Goal: Task Accomplishment & Management: Use online tool/utility

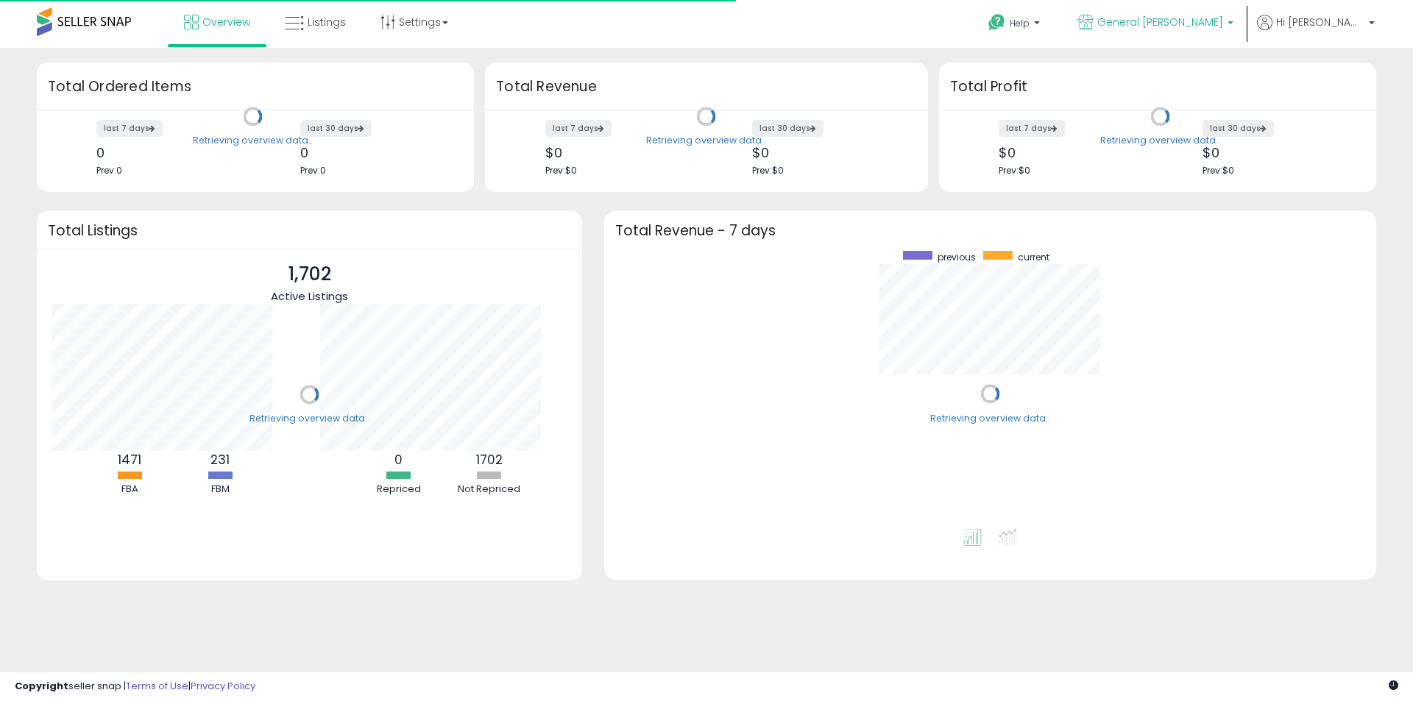
click at [1223, 19] on span "General [PERSON_NAME]" at bounding box center [1160, 22] width 126 height 15
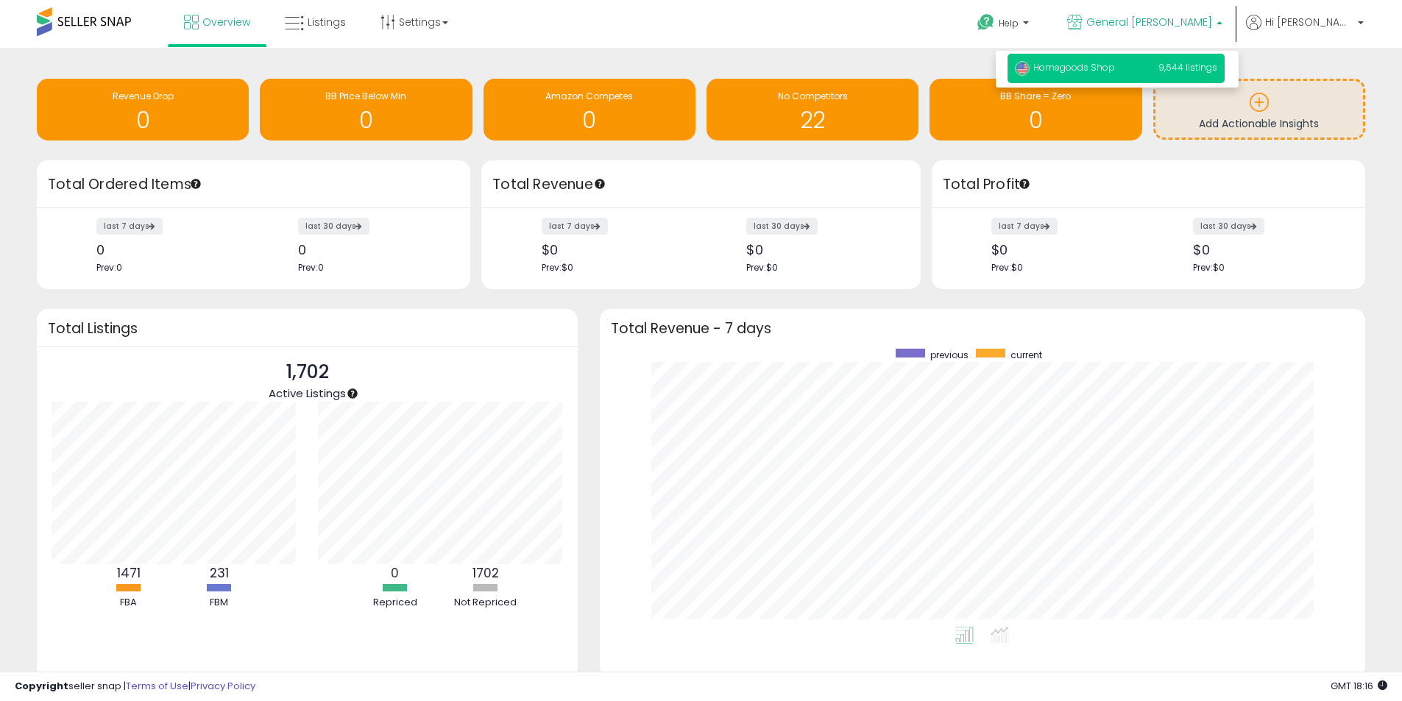
click at [1115, 66] on span "Homegoods Shop" at bounding box center [1065, 67] width 100 height 13
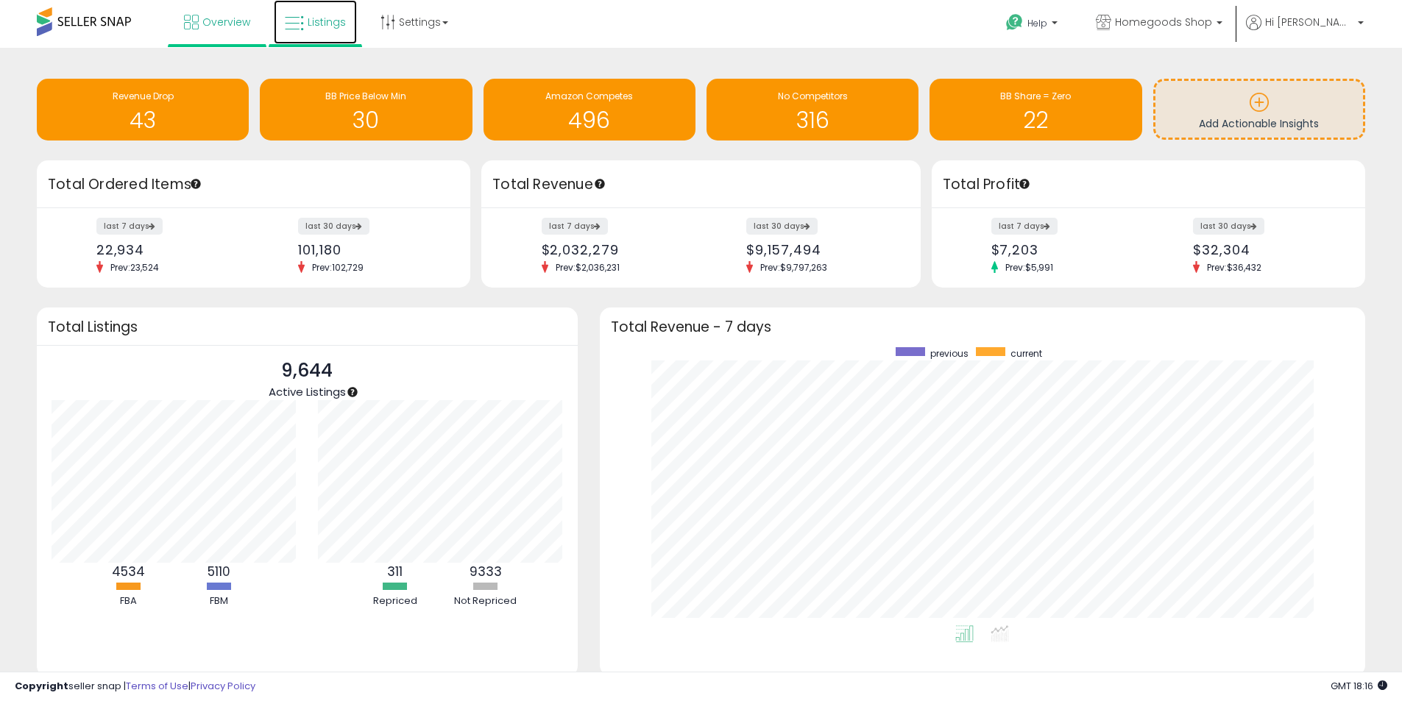
click at [330, 24] on span "Listings" at bounding box center [327, 22] width 38 height 15
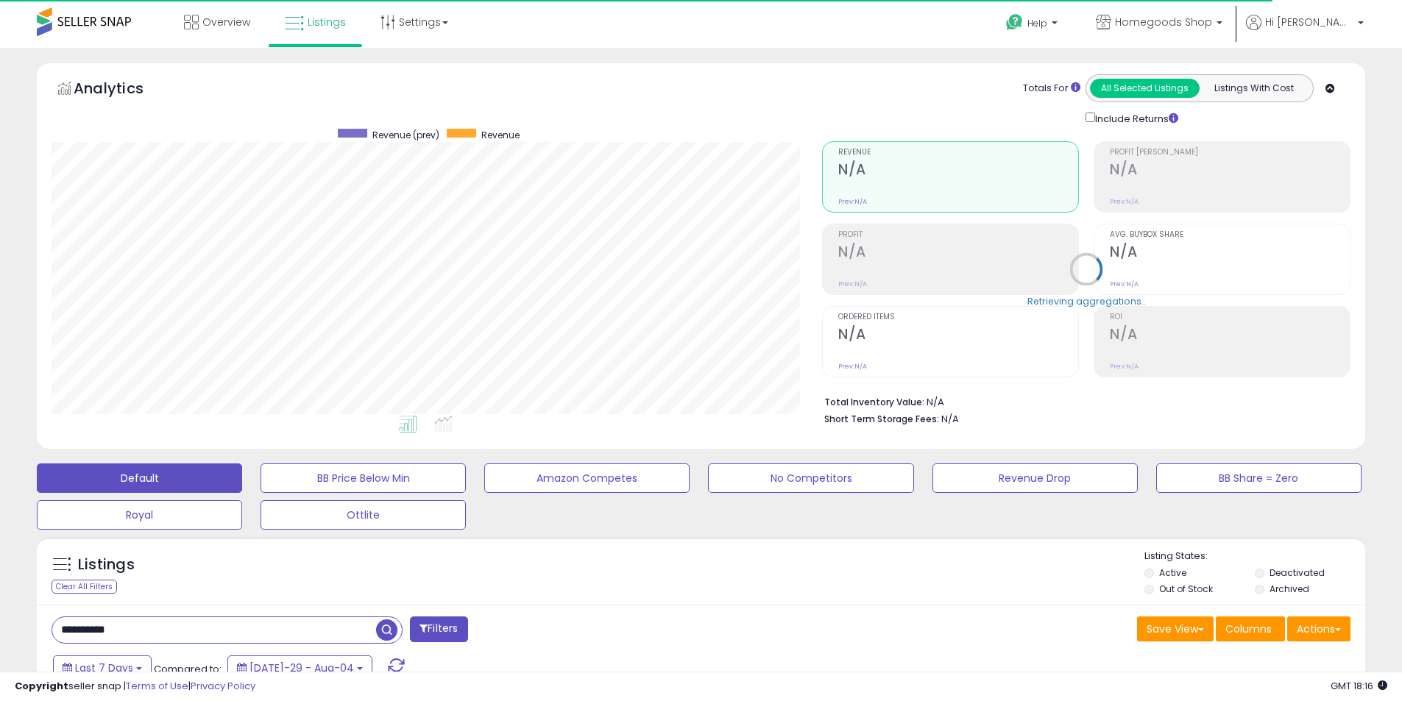
scroll to position [302, 771]
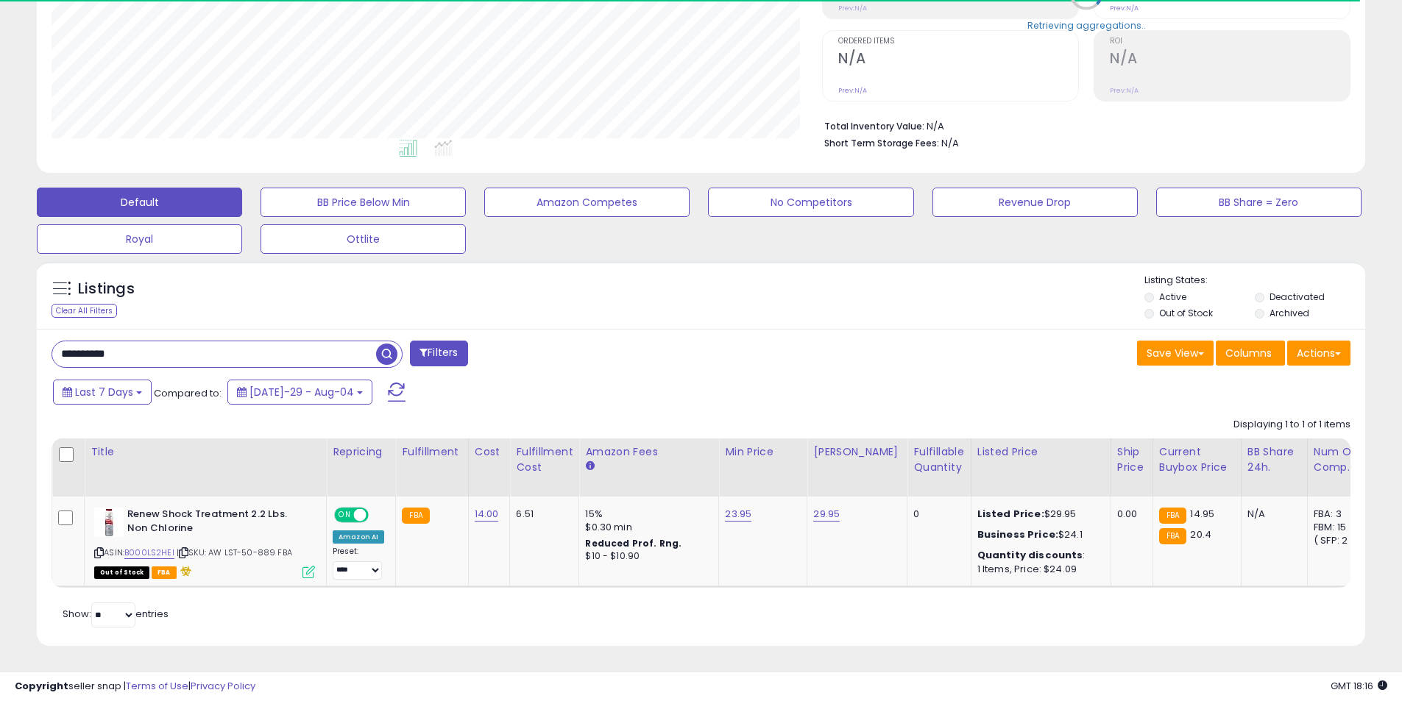
click at [380, 349] on span "button" at bounding box center [386, 354] width 21 height 21
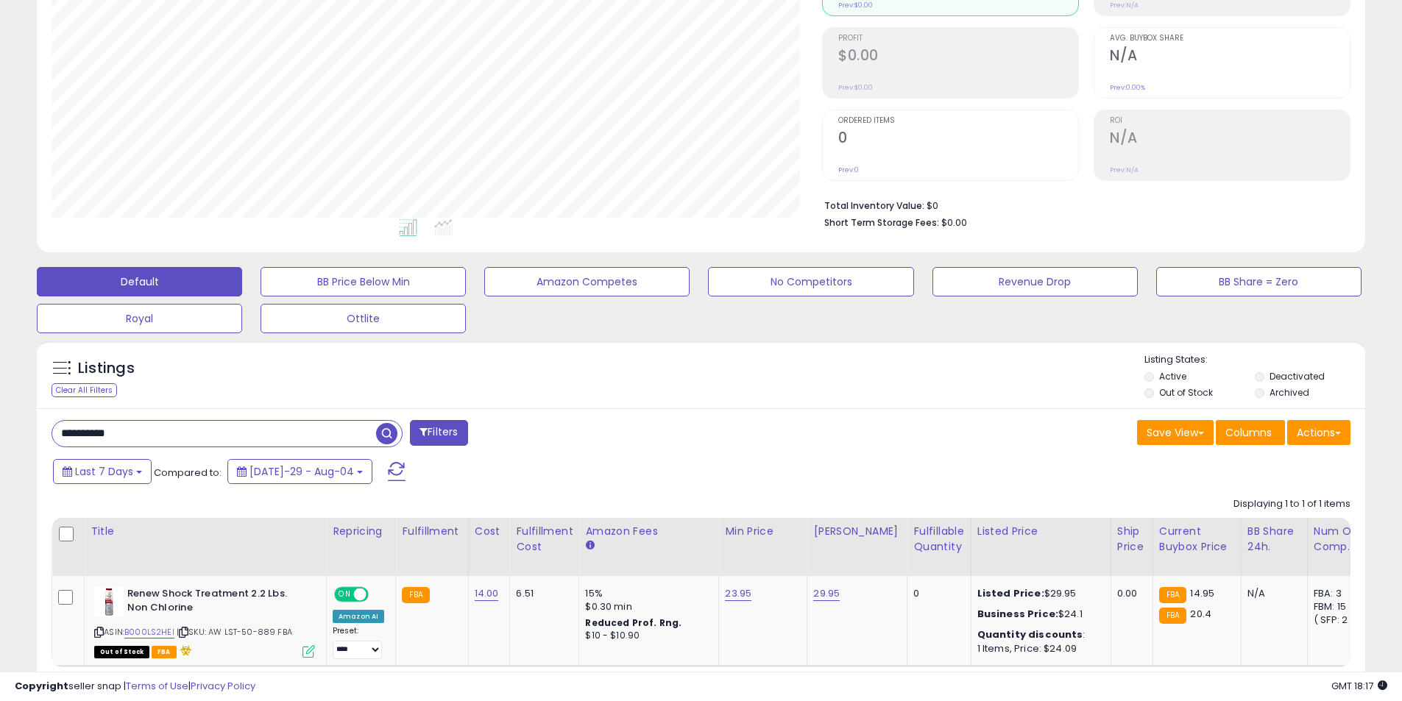
click at [142, 434] on input "**********" at bounding box center [214, 434] width 324 height 26
paste input "text"
type input "**********"
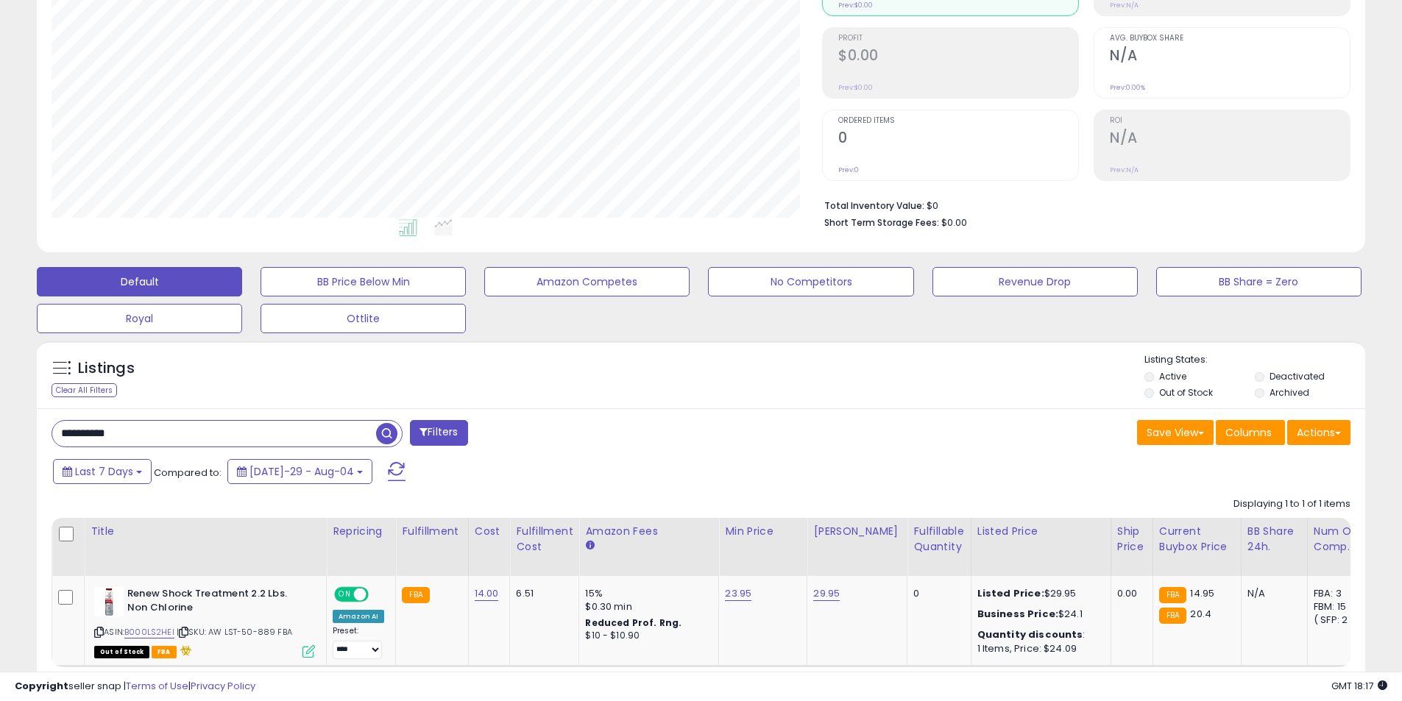
click at [388, 436] on span "button" at bounding box center [386, 433] width 21 height 21
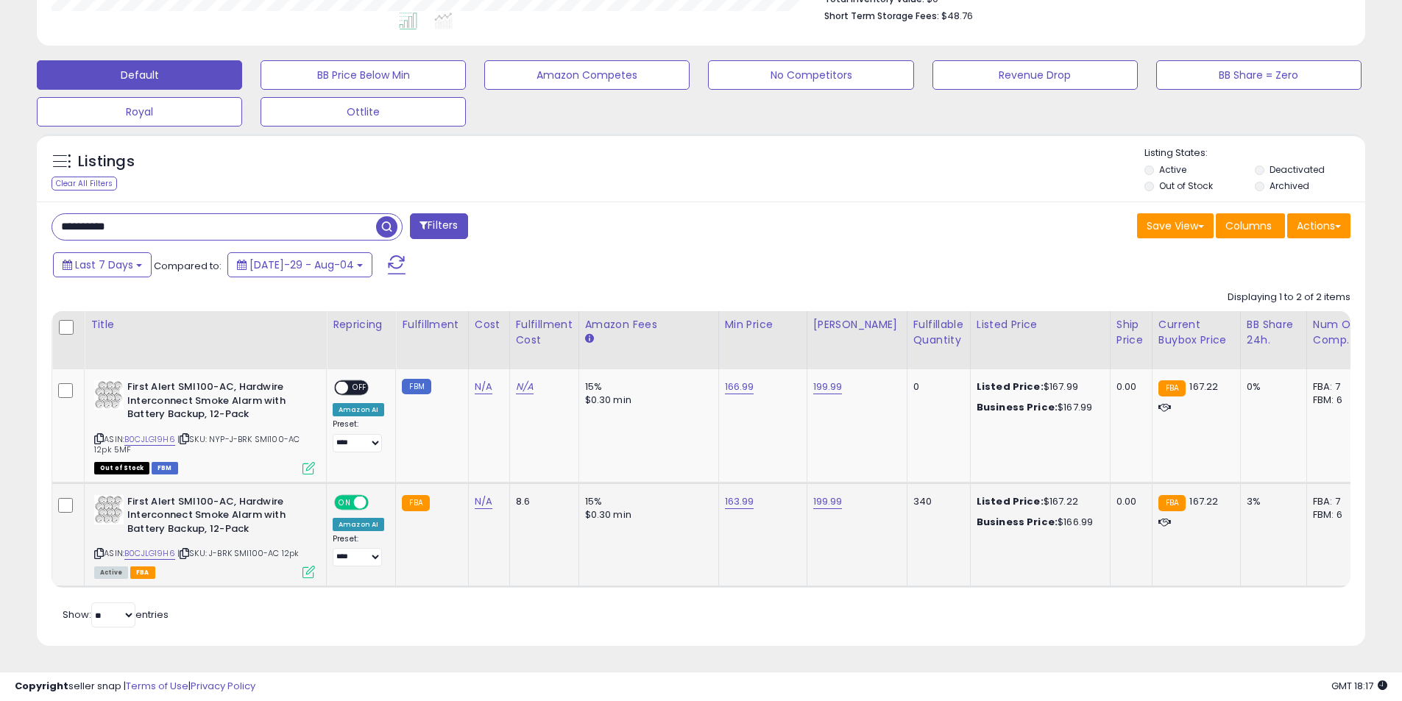
click at [341, 496] on span "ON" at bounding box center [345, 502] width 18 height 13
click at [474, 540] on td "N/A" at bounding box center [488, 535] width 41 height 104
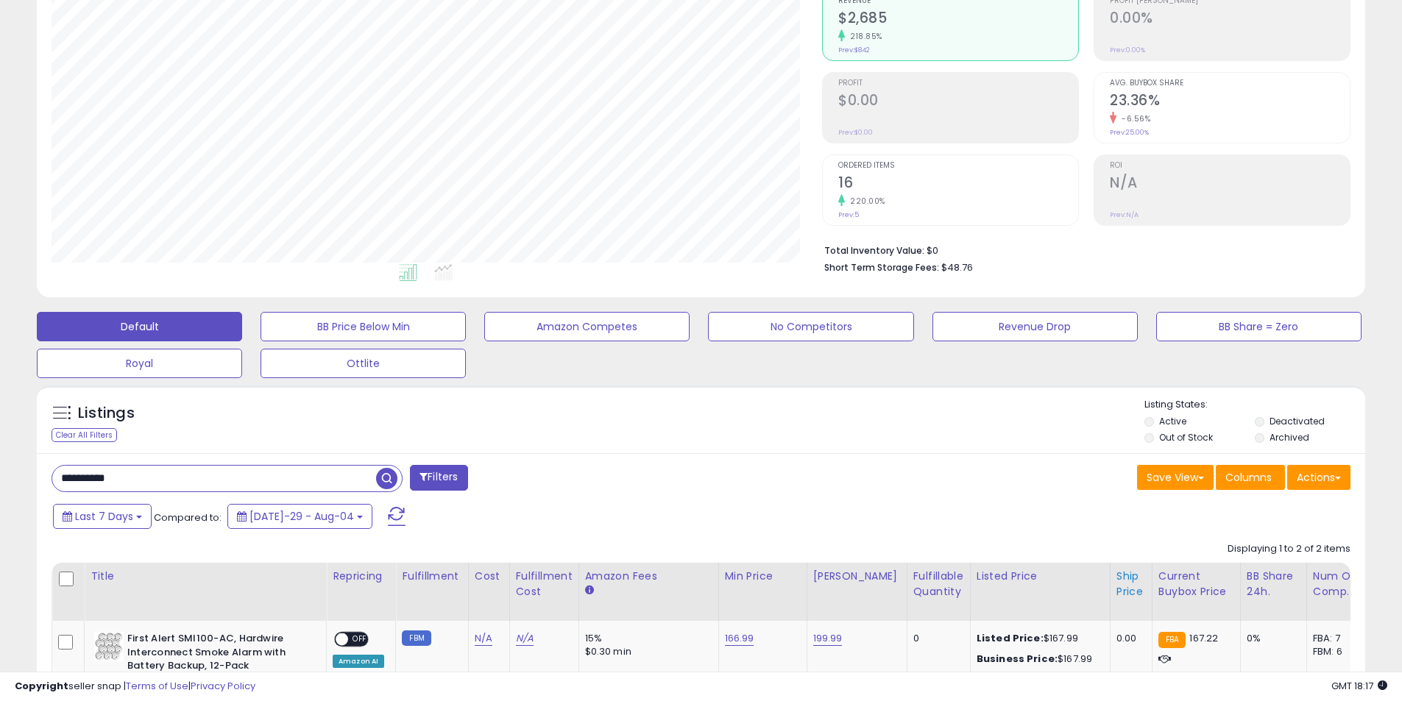
scroll to position [0, 0]
